Goal: Communication & Community: Ask a question

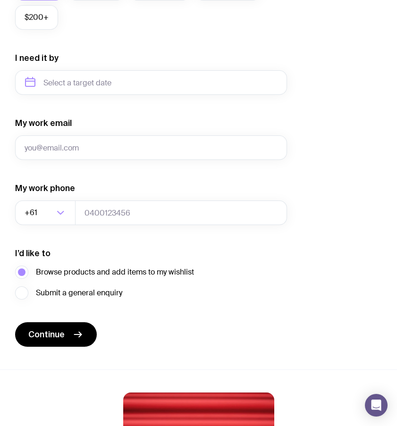
scroll to position [502, 0]
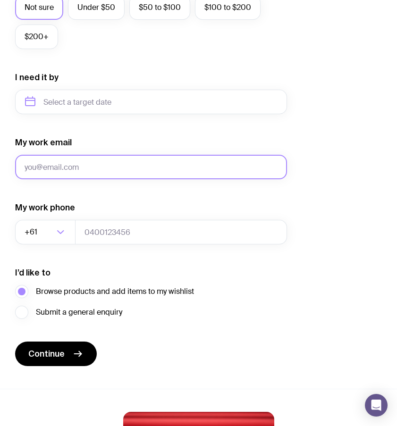
click at [69, 173] on input "My work email" at bounding box center [151, 167] width 272 height 25
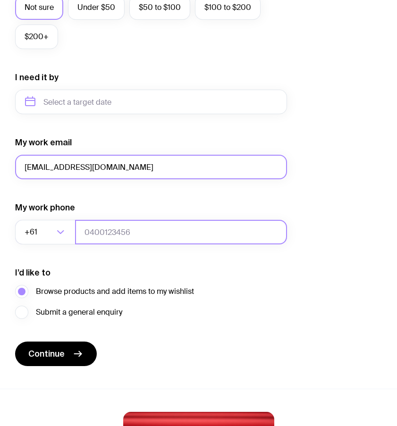
type input "[EMAIL_ADDRESS][DOMAIN_NAME]"
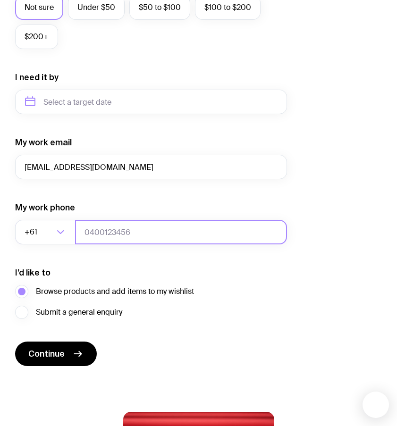
click at [112, 232] on input "tel" at bounding box center [181, 232] width 212 height 25
type input "12345678"
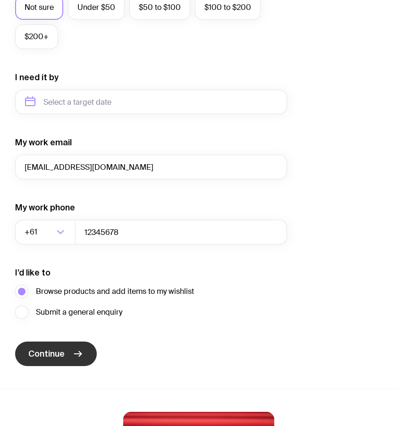
click at [61, 351] on span "Continue" at bounding box center [46, 353] width 36 height 11
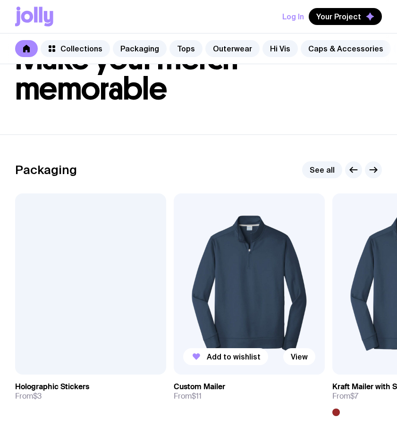
scroll to position [54, 0]
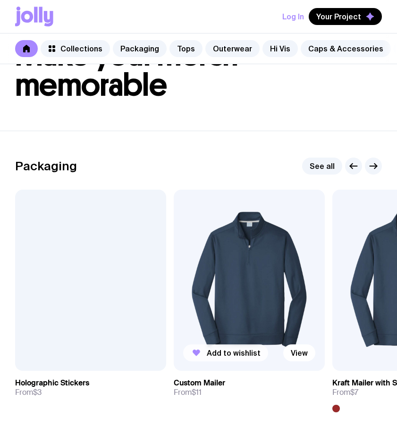
click at [235, 358] on span "Add to wishlist" at bounding box center [234, 352] width 54 height 9
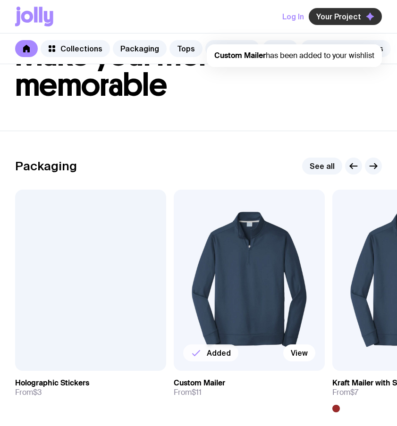
scroll to position [0, 0]
click at [366, 18] on icon "button" at bounding box center [370, 16] width 8 height 8
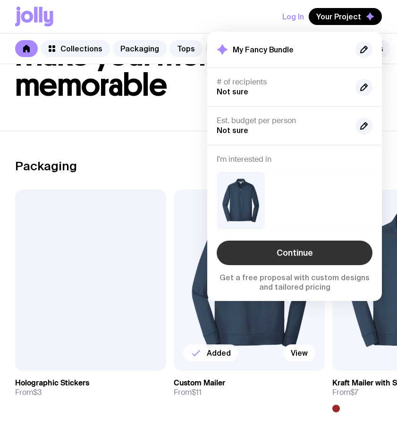
click at [277, 254] on link "Continue" at bounding box center [295, 253] width 156 height 25
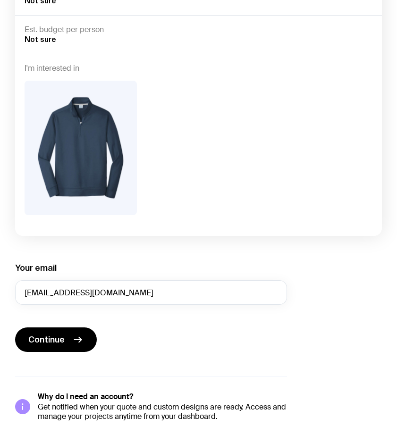
scroll to position [167, 0]
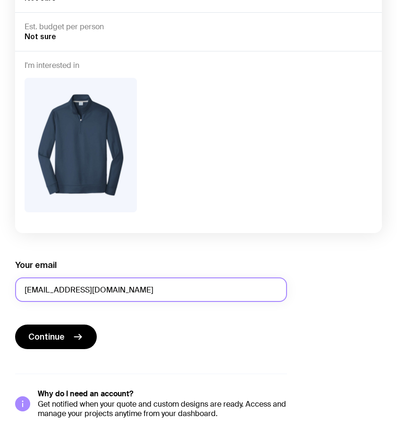
click at [37, 289] on input "[EMAIL_ADDRESS][DOMAIN_NAME]" at bounding box center [151, 290] width 272 height 25
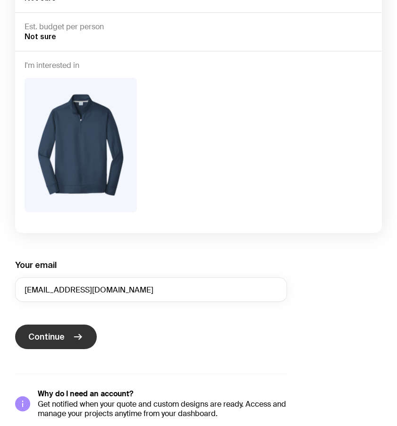
click at [59, 333] on span "Continue" at bounding box center [46, 336] width 36 height 11
type input "[EMAIL_ADDRESS][DOMAIN_NAME]"
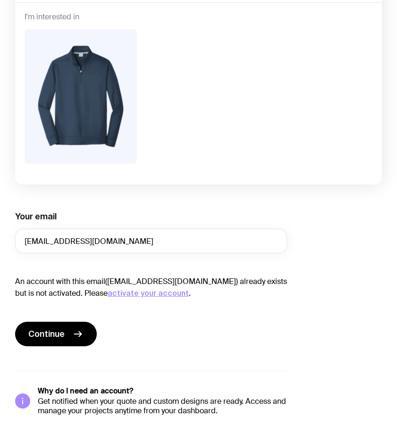
scroll to position [218, 0]
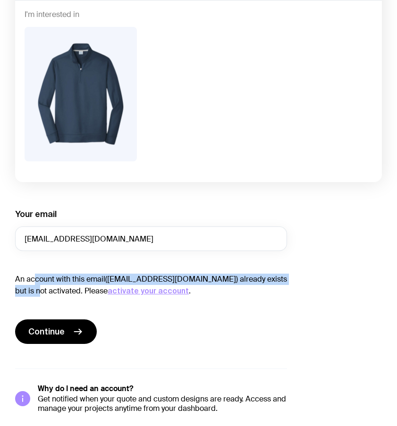
drag, startPoint x: 32, startPoint y: 277, endPoint x: 286, endPoint y: 283, distance: 254.5
click at [286, 282] on p "An account with this email([EMAIL_ADDRESS][DOMAIN_NAME]) already exists but is …" at bounding box center [151, 285] width 272 height 23
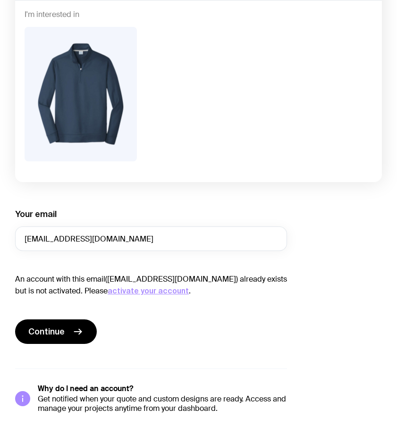
click at [176, 351] on div "Your email [EMAIL_ADDRESS][DOMAIN_NAME] An account with this email([EMAIL_ADDRE…" at bounding box center [151, 311] width 272 height 205
click at [80, 327] on icon "submit" at bounding box center [77, 331] width 11 height 11
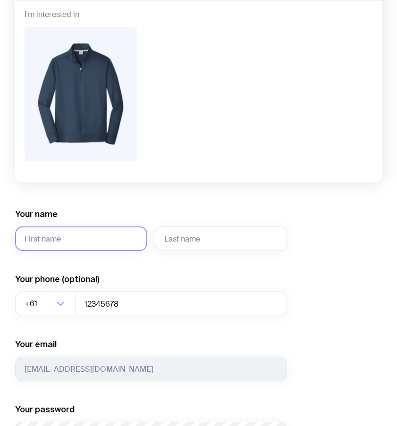
click at [97, 238] on input "Your name" at bounding box center [81, 239] width 132 height 25
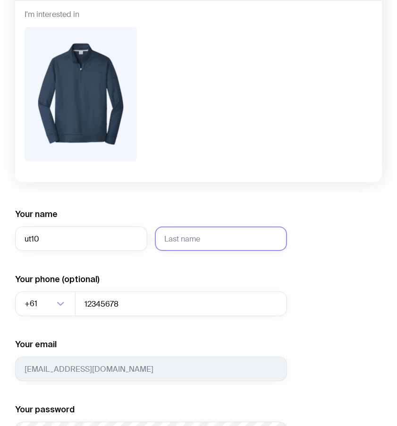
type input "ut10"
click at [182, 231] on input "text" at bounding box center [221, 239] width 132 height 25
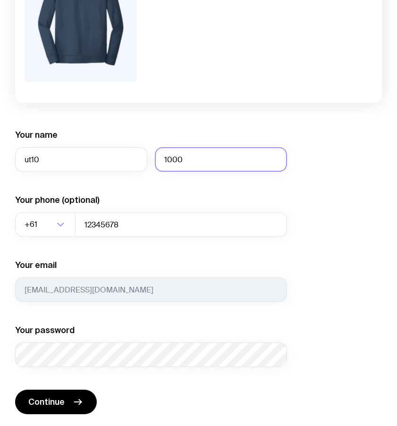
scroll to position [363, 0]
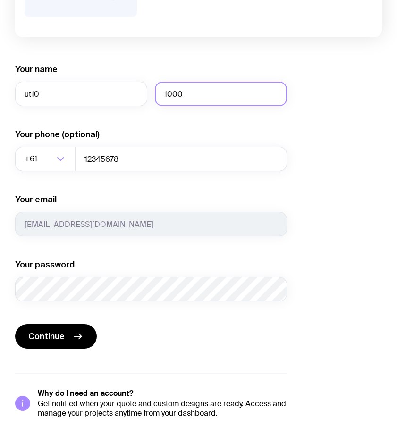
type input "1000"
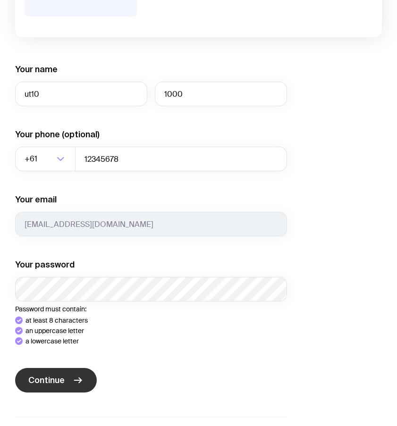
click at [47, 403] on div "Your name ut10 1000 Your phone (optional) +61 Loading... 12345678 Your email [E…" at bounding box center [151, 263] width 272 height 398
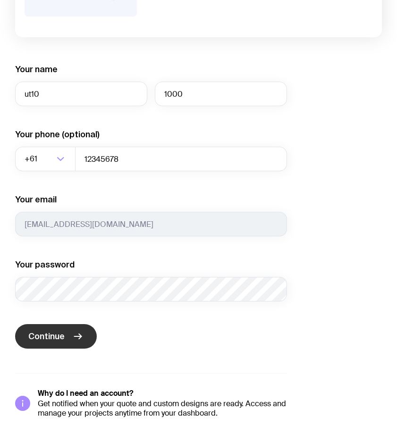
click at [75, 342] on button "Continue" at bounding box center [56, 336] width 82 height 25
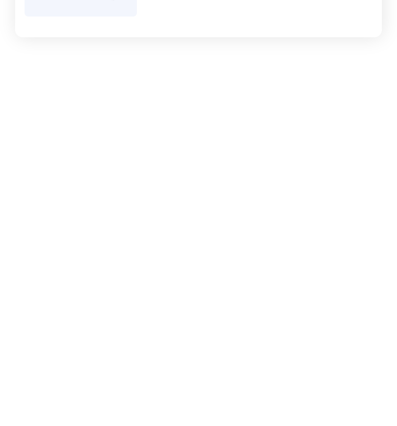
scroll to position [229, 0]
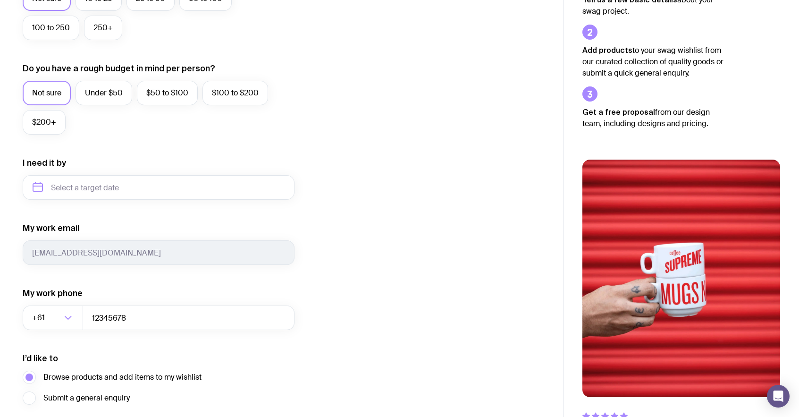
scroll to position [298, 0]
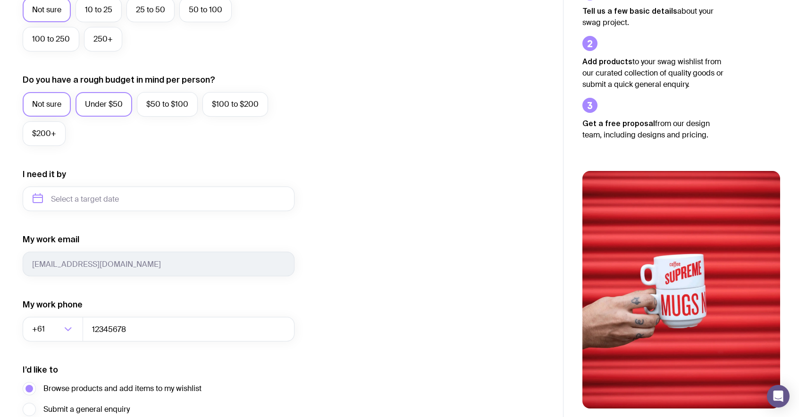
click at [121, 105] on label "Under $50" at bounding box center [104, 104] width 57 height 25
click at [0, 0] on input "Under $50" at bounding box center [0, 0] width 0 height 0
click at [110, 25] on div "Not sure 10 to 25 25 to 50 50 to 100 100 to 250 250+" at bounding box center [159, 27] width 272 height 59
click at [106, 38] on label "250+" at bounding box center [103, 39] width 38 height 25
click at [0, 0] on input "250+" at bounding box center [0, 0] width 0 height 0
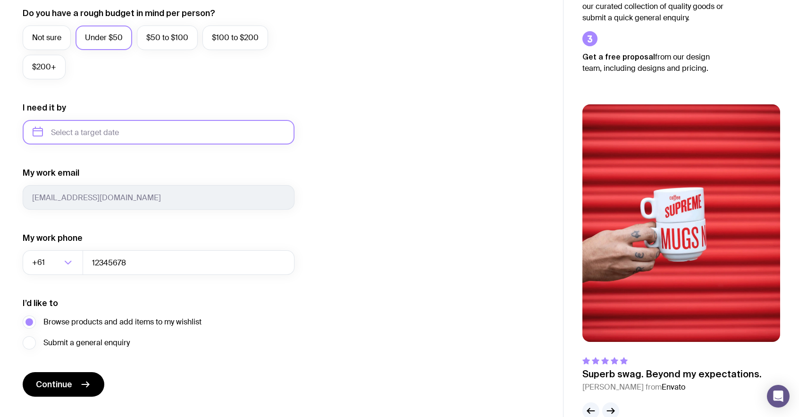
scroll to position [386, 0]
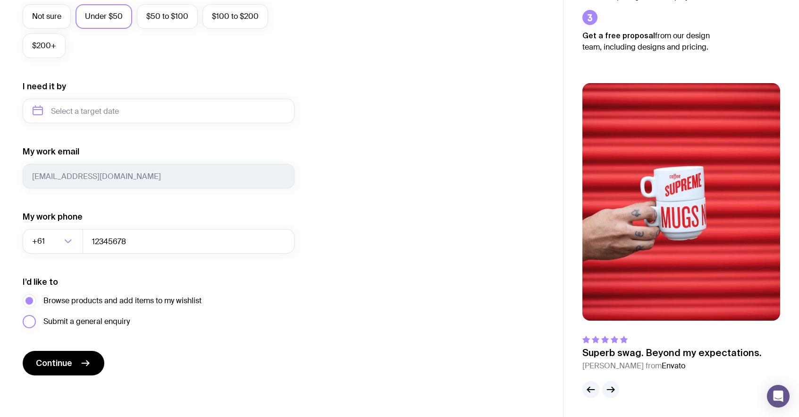
click at [78, 320] on span "Submit a general enquiry" at bounding box center [86, 321] width 86 height 11
click at [0, 0] on input "Submit a general enquiry" at bounding box center [0, 0] width 0 height 0
click at [87, 357] on icon "submit" at bounding box center [85, 362] width 11 height 11
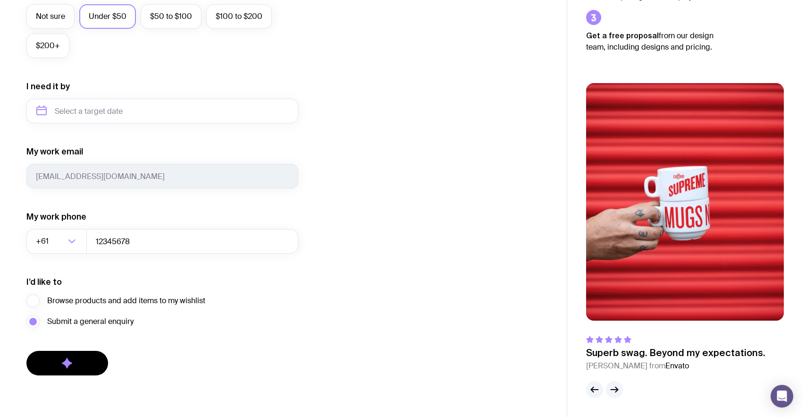
scroll to position [0, 0]
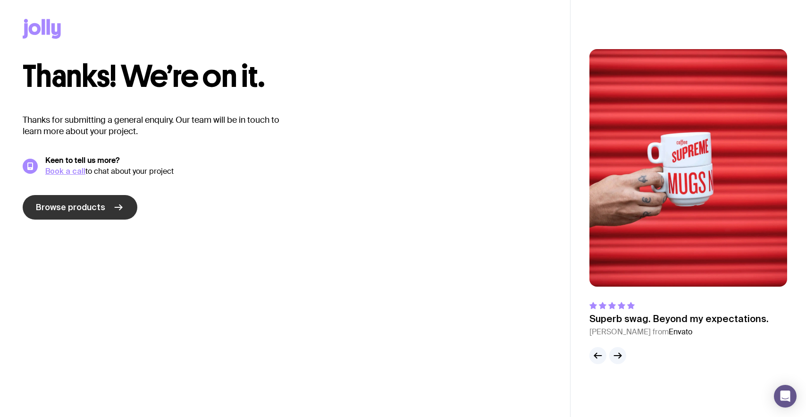
click at [113, 204] on icon at bounding box center [118, 207] width 11 height 11
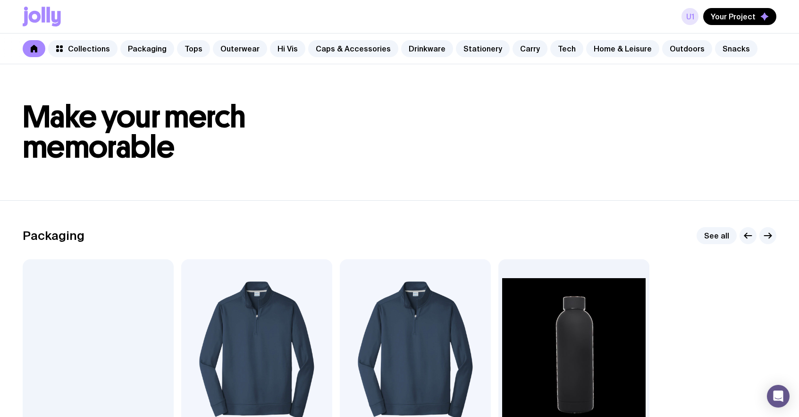
click at [691, 21] on link "u1" at bounding box center [690, 16] width 17 height 17
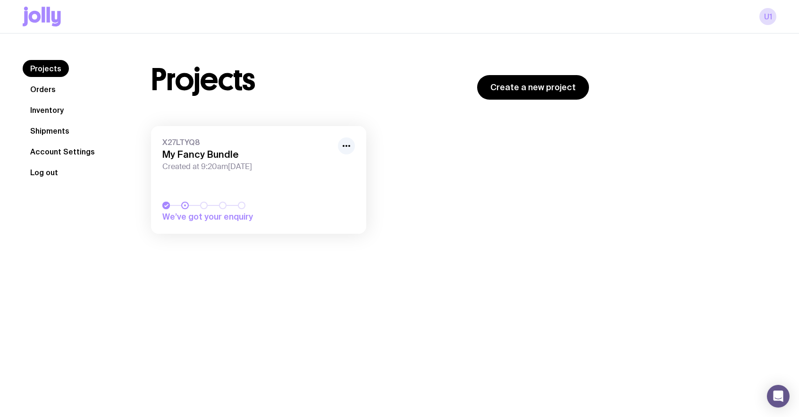
click at [53, 175] on button "Log out" at bounding box center [44, 172] width 43 height 17
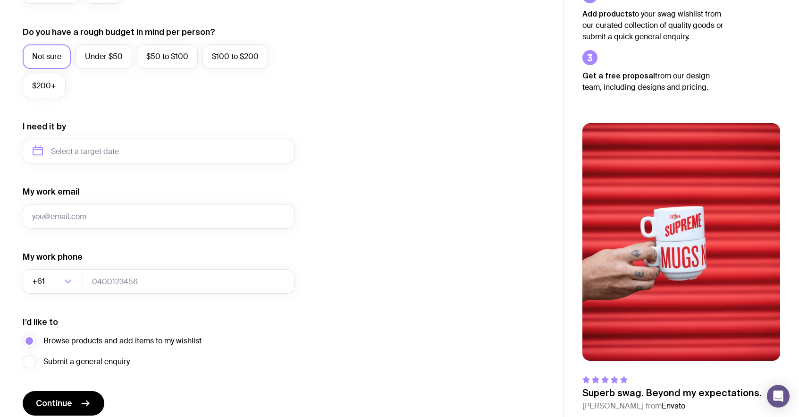
scroll to position [347, 0]
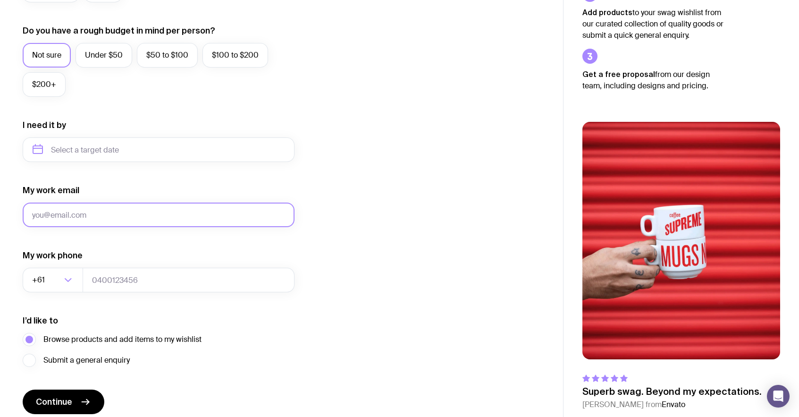
click at [107, 212] on input "My work email" at bounding box center [159, 214] width 272 height 25
type input "u"
click at [43, 213] on input "asd@gmail.com" at bounding box center [159, 214] width 272 height 25
type input "asd1@gmail.com"
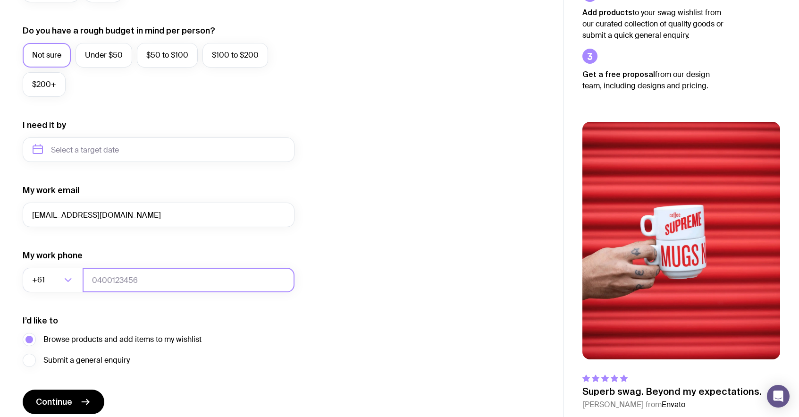
click at [160, 277] on input "tel" at bounding box center [189, 280] width 212 height 25
type input "0664130449"
click at [101, 364] on span "Submit a general enquiry" at bounding box center [86, 359] width 86 height 11
click at [0, 0] on input "Submit a general enquiry" at bounding box center [0, 0] width 0 height 0
click at [72, 401] on button "Continue" at bounding box center [64, 401] width 82 height 25
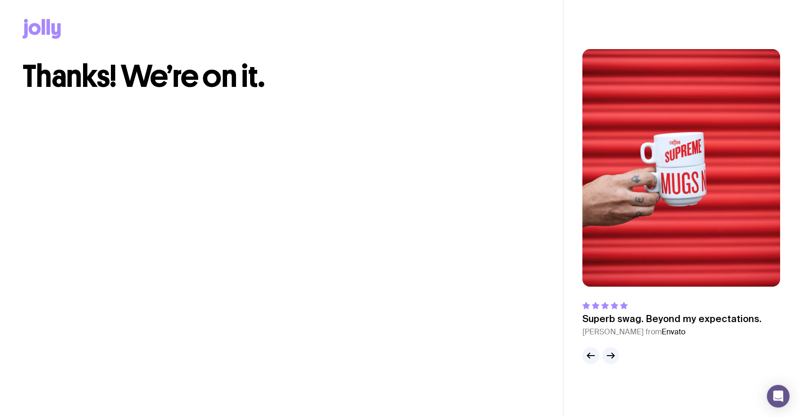
scroll to position [0, 0]
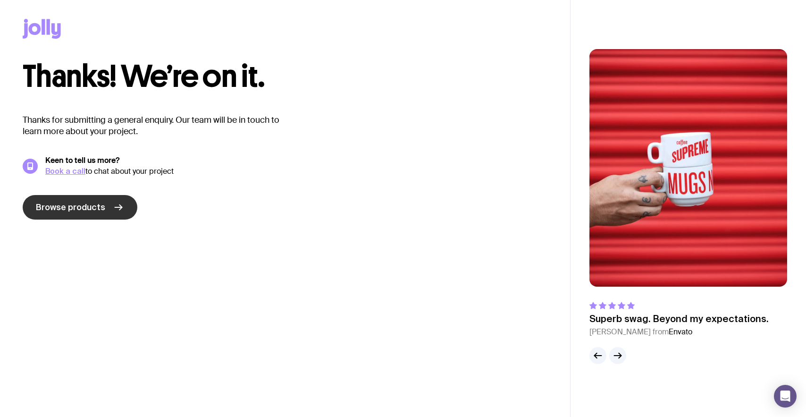
click at [77, 209] on span "Browse products" at bounding box center [70, 207] width 69 height 11
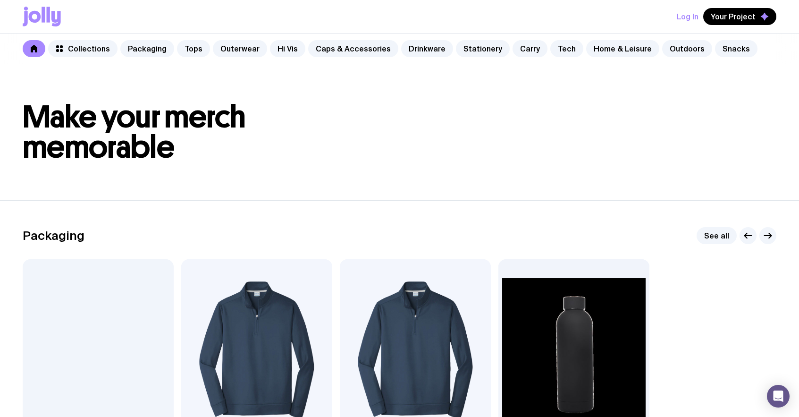
click at [688, 17] on button "Log In" at bounding box center [688, 16] width 22 height 17
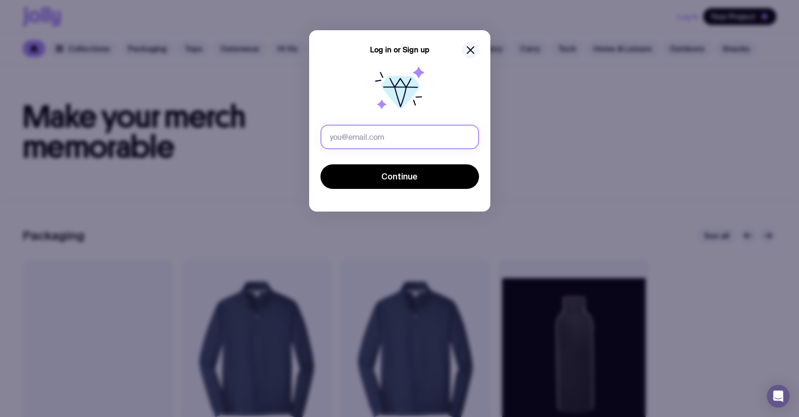
click at [418, 144] on input "text" at bounding box center [399, 137] width 159 height 25
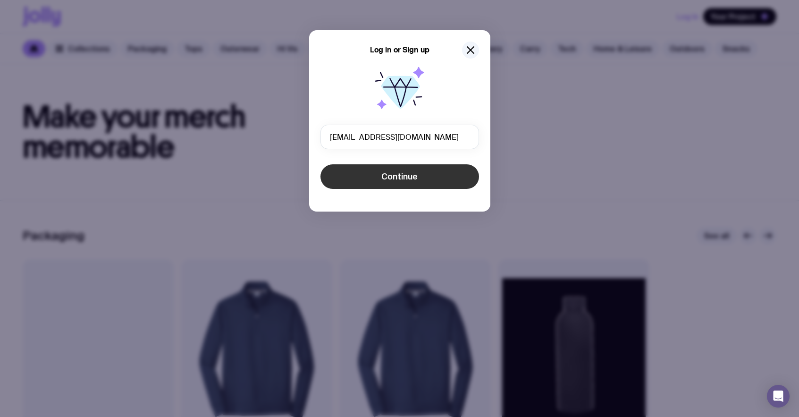
type input "asd2@gmail.com"
click at [416, 179] on span "Continue" at bounding box center [399, 176] width 36 height 11
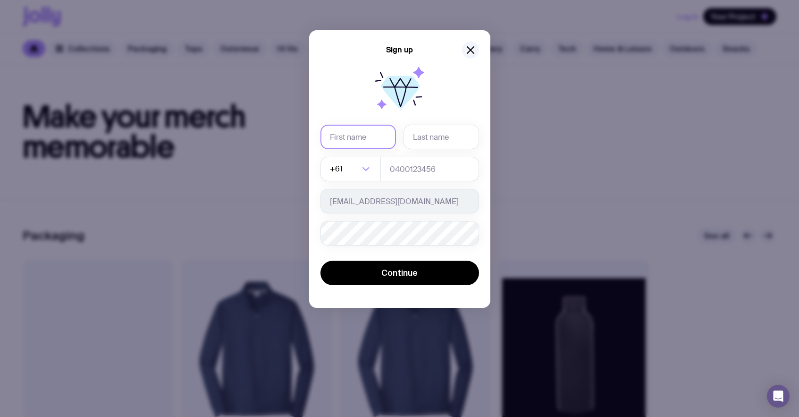
click at [361, 137] on input "text" at bounding box center [358, 137] width 76 height 25
type input "asd"
click at [448, 137] on input "text" at bounding box center [442, 137] width 76 height 25
type input "2"
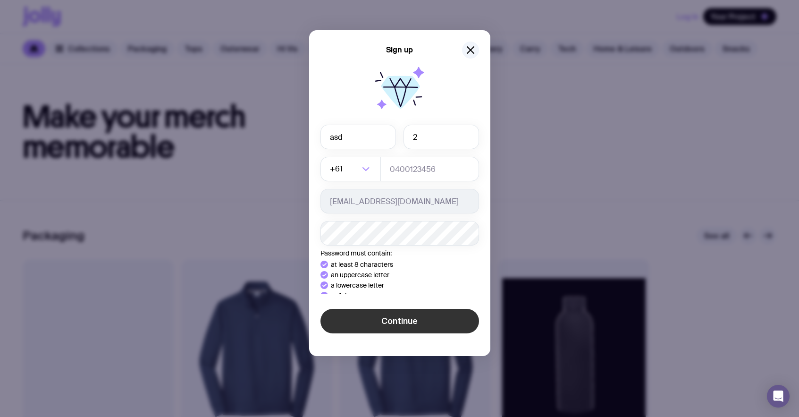
click at [352, 343] on div "Sign up asd 2 +61 Loading... asd2@gmail.com Password must contain: at least 8 c…" at bounding box center [399, 208] width 799 height 417
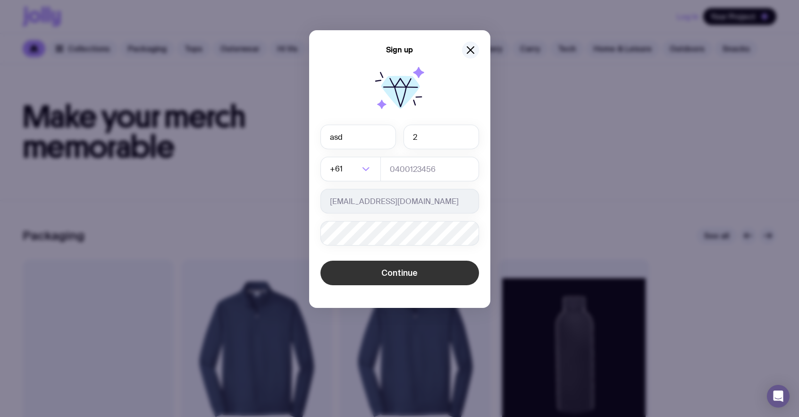
click at [387, 283] on button "Continue" at bounding box center [399, 273] width 159 height 25
